Goal: Information Seeking & Learning: Compare options

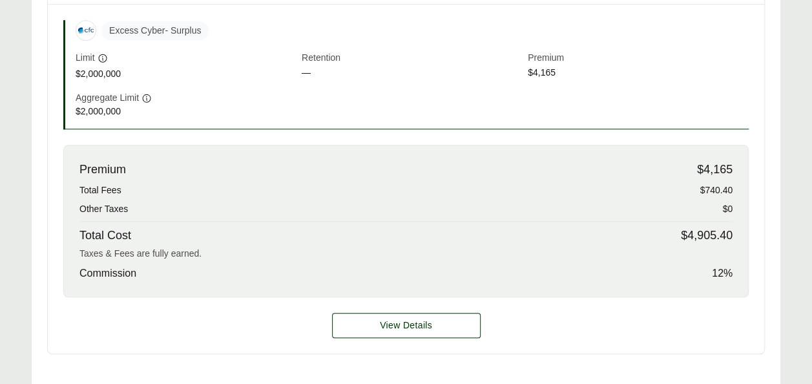
scroll to position [506, 0]
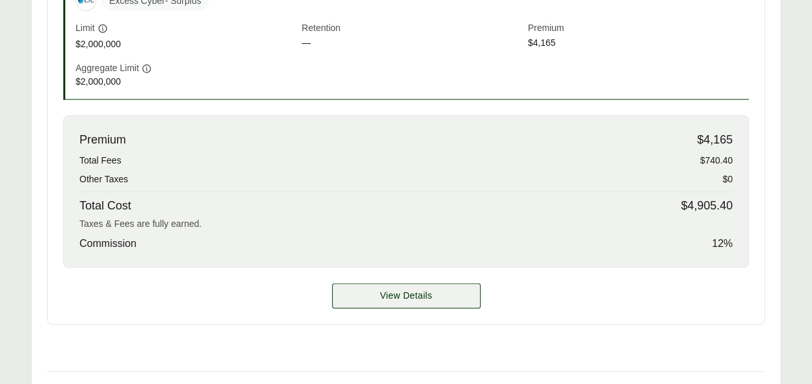
click at [409, 298] on span "View Details" at bounding box center [406, 296] width 52 height 14
click at [546, 209] on div "Total Cost $4,905.40" at bounding box center [405, 205] width 653 height 17
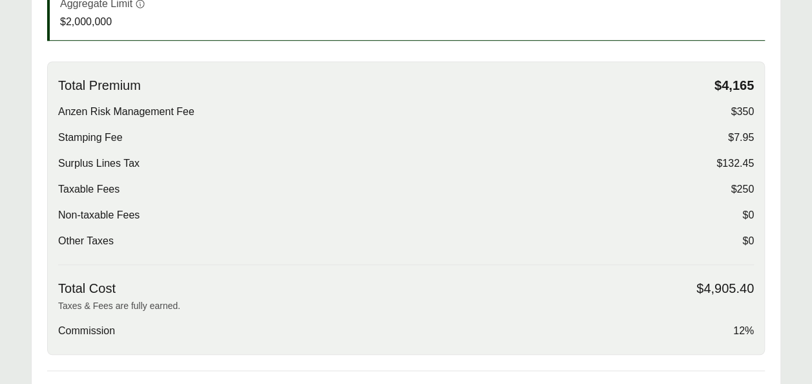
scroll to position [413, 0]
click at [109, 194] on div "Total Premium $4,165 Anzen Risk Management Fee $350 Stamping Fee $7.95 Surplus …" at bounding box center [406, 169] width 696 height 187
click at [624, 118] on div "Total Premium $4,165 Anzen Risk Management Fee $350 Stamping Fee $7.95 Surplus …" at bounding box center [406, 169] width 696 height 187
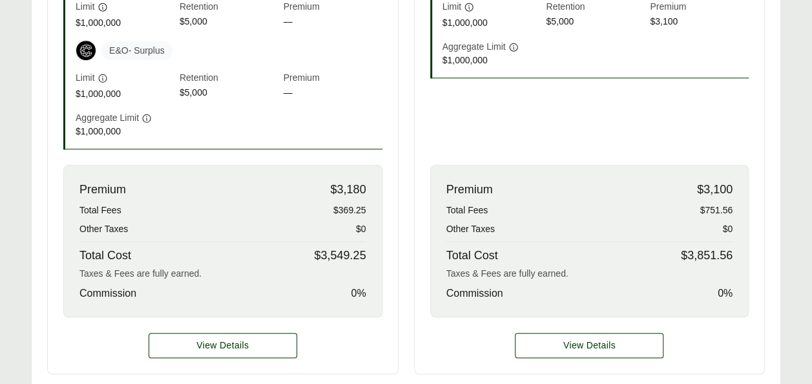
scroll to position [512, 0]
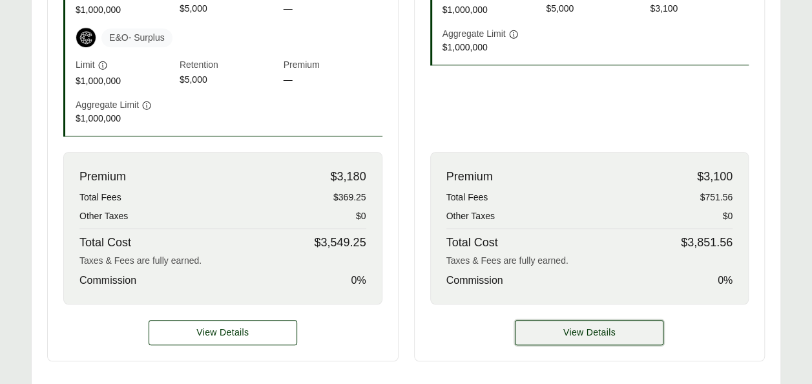
click at [621, 329] on button "View Details" at bounding box center [589, 332] width 149 height 25
click at [570, 335] on span "View Details" at bounding box center [589, 333] width 52 height 14
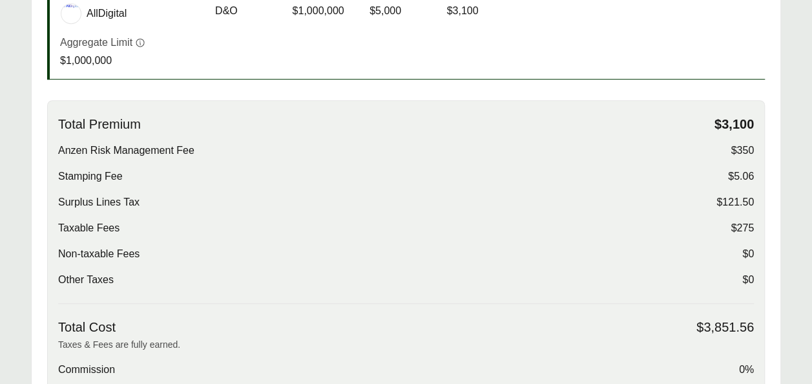
scroll to position [338, 0]
click at [760, 226] on div "Total Premium $3,100 Anzen Risk Management Fee $350 Stamping Fee $5.06 Surplus …" at bounding box center [406, 245] width 718 height 293
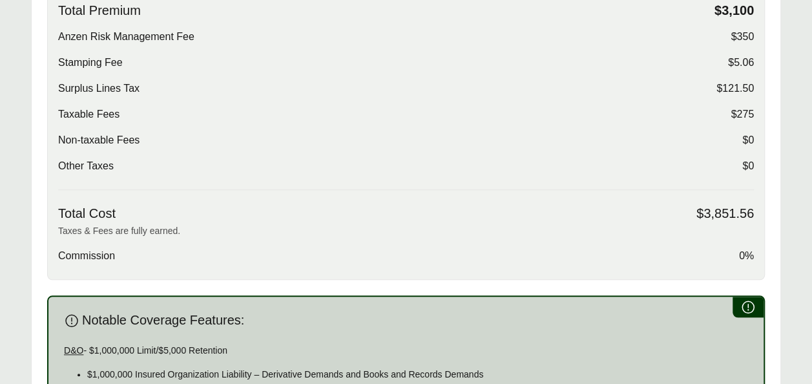
scroll to position [431, 0]
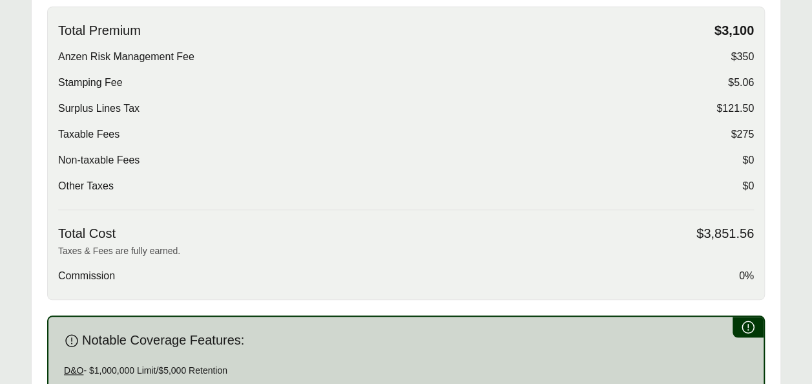
click at [750, 58] on span "$350" at bounding box center [741, 57] width 23 height 16
click at [300, 189] on div "Other Taxes $0" at bounding box center [406, 186] width 696 height 16
